Goal: Check status

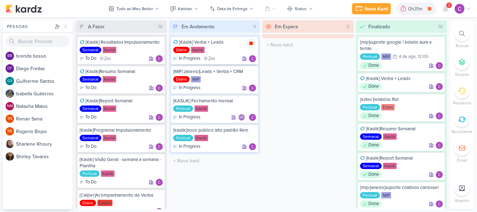
click at [252, 43] on icon at bounding box center [250, 43] width 3 height 3
click at [417, 10] on div at bounding box center [413, 8] width 10 height 11
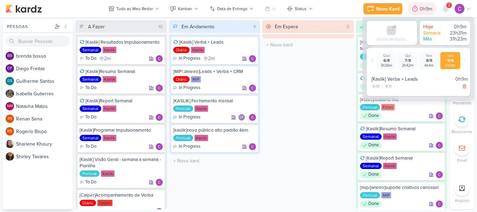
click at [417, 10] on icon at bounding box center [414, 9] width 5 height 6
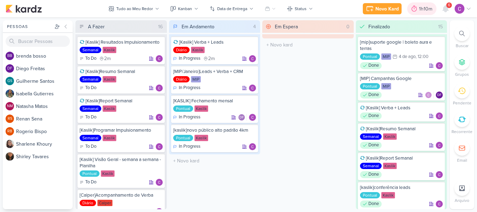
click at [423, 10] on div "1h10m" at bounding box center [426, 8] width 15 height 7
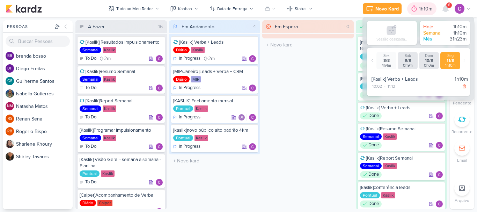
click at [423, 10] on div "1h10m" at bounding box center [426, 8] width 15 height 7
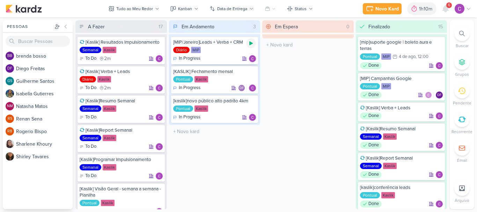
click at [251, 42] on icon at bounding box center [250, 44] width 3 height 4
click at [244, 184] on div "Em Andamento 3 [MIP/Janeiro]Leads + Verba + CRM Diário MIP In Progress" at bounding box center [214, 114] width 91 height 189
drag, startPoint x: 251, startPoint y: 43, endPoint x: 237, endPoint y: 49, distance: 15.8
click at [251, 43] on icon at bounding box center [250, 43] width 3 height 3
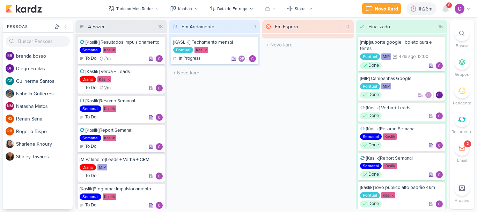
click at [224, 136] on div "Em Andamento 1 [KASLIK] Fechamento mensal Pontual Kaslik In Progress DF" at bounding box center [214, 114] width 91 height 189
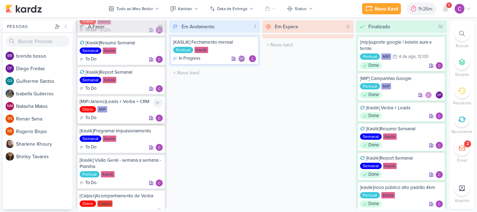
scroll to position [70, 0]
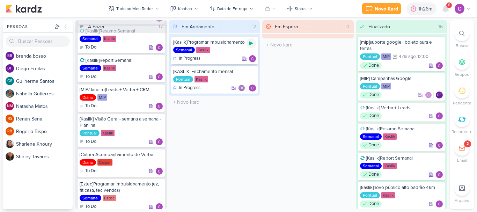
click at [251, 43] on icon at bounding box center [250, 44] width 3 height 4
